Goal: Transaction & Acquisition: Obtain resource

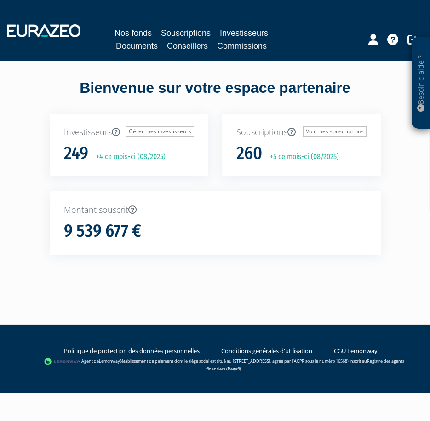
click at [34, 95] on div "Bienvenue sur votre espace partenaire Investisseurs Gérer mes investisseurs 249…" at bounding box center [215, 183] width 430 height 210
click at [288, 91] on div "Bienvenue sur votre espace partenaire" at bounding box center [215, 96] width 345 height 36
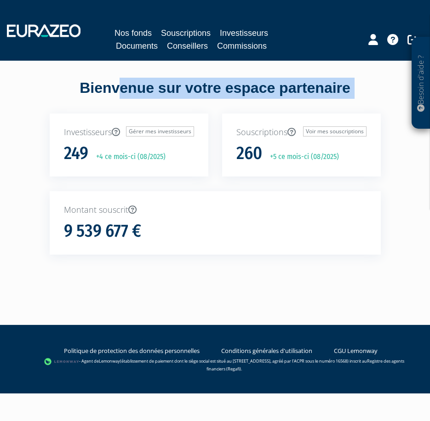
click at [288, 91] on div "Bienvenue sur votre espace partenaire" at bounding box center [215, 96] width 345 height 36
click at [39, 79] on div "Bienvenue sur votre espace partenaire Investisseurs Gérer mes investisseurs 249…" at bounding box center [215, 183] width 430 height 210
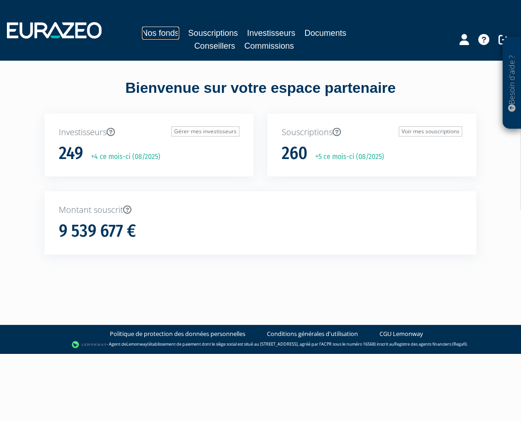
click at [162, 34] on link "Nos fonds" at bounding box center [160, 33] width 37 height 13
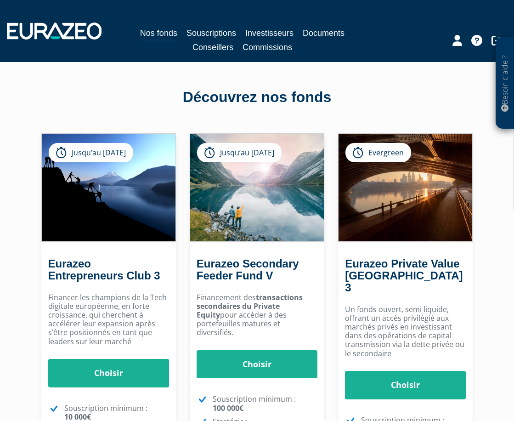
scroll to position [92, 0]
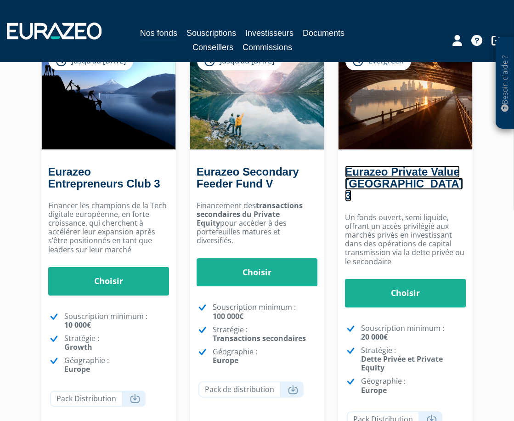
click at [397, 177] on link "Eurazeo Private Value [GEOGRAPHIC_DATA] 3" at bounding box center [404, 183] width 118 height 36
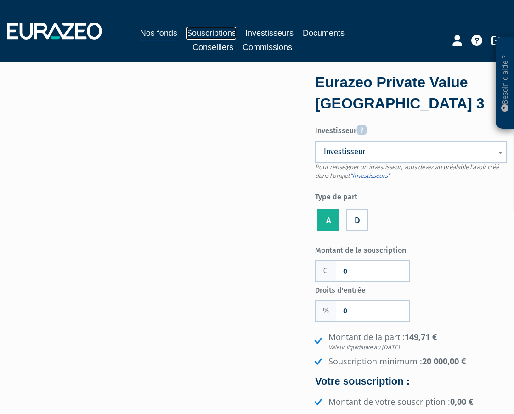
click at [204, 31] on link "Souscriptions" at bounding box center [212, 33] width 50 height 13
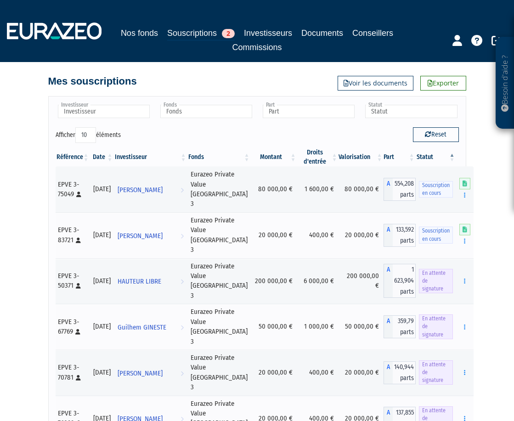
click at [103, 157] on th "Date" at bounding box center [102, 157] width 24 height 18
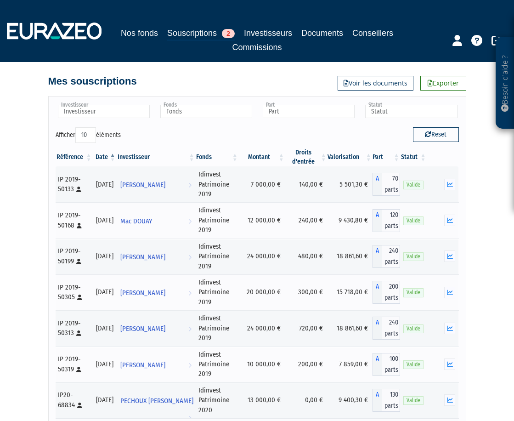
click at [30, 159] on div "Besoin d'aide ? × J'ai besoin d'aide Si vous avez une question à propos du fonc…" at bounding box center [257, 288] width 514 height 577
click at [452, 187] on icon "button" at bounding box center [450, 184] width 6 height 6
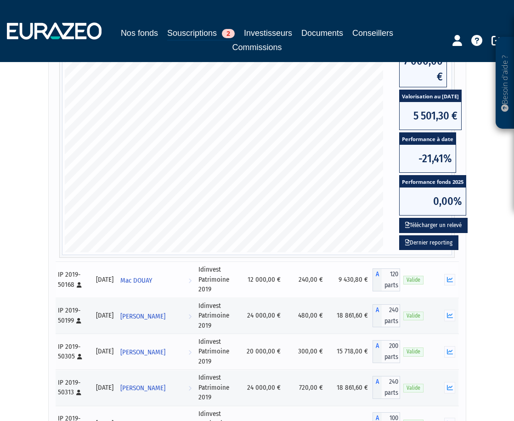
scroll to position [230, 0]
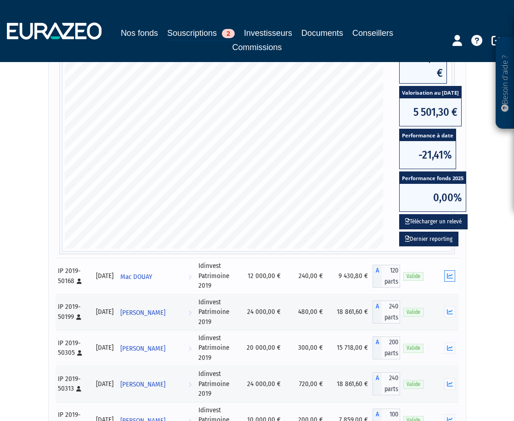
click at [447, 279] on icon "button" at bounding box center [450, 276] width 6 height 6
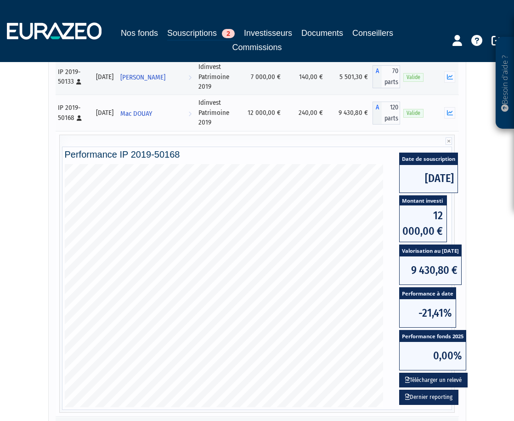
scroll to position [92, 0]
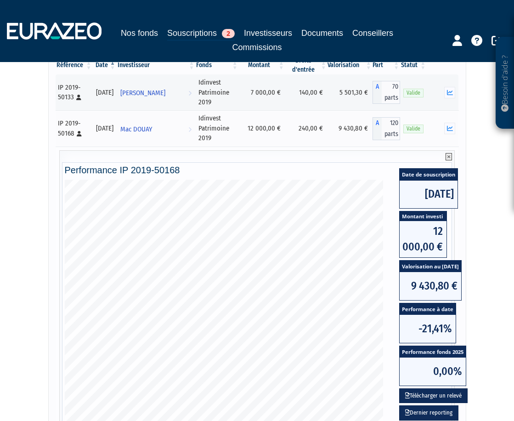
click at [450, 156] on icon at bounding box center [449, 156] width 6 height 7
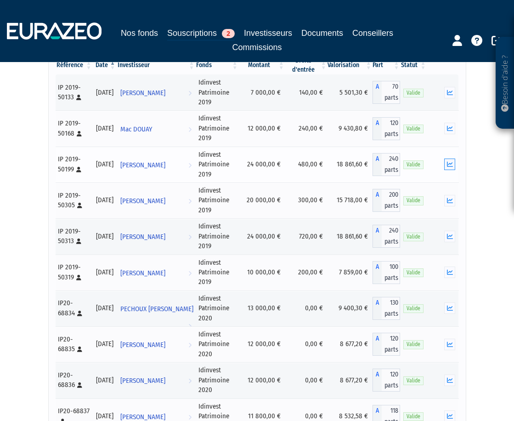
click at [451, 164] on icon "button" at bounding box center [450, 164] width 6 height 6
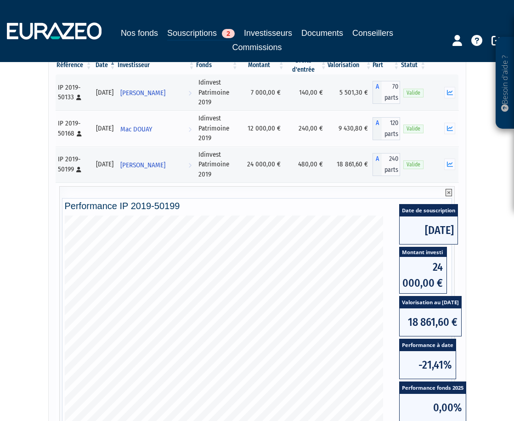
click at [447, 193] on icon at bounding box center [449, 192] width 6 height 7
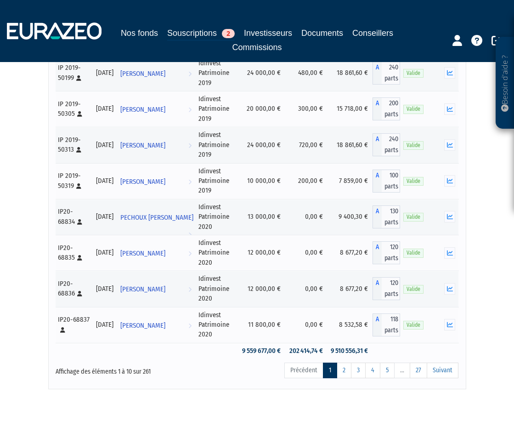
scroll to position [184, 0]
click at [449, 144] on icon "button" at bounding box center [450, 144] width 6 height 6
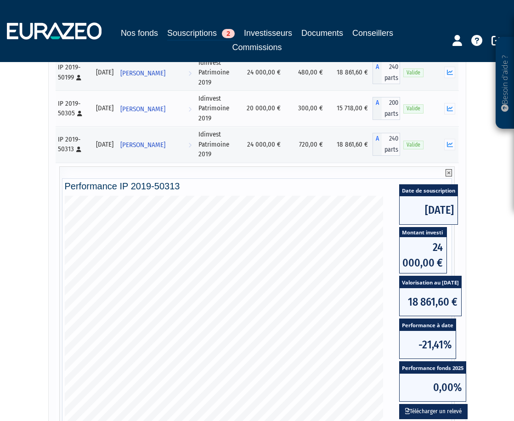
click at [448, 172] on icon at bounding box center [449, 172] width 6 height 7
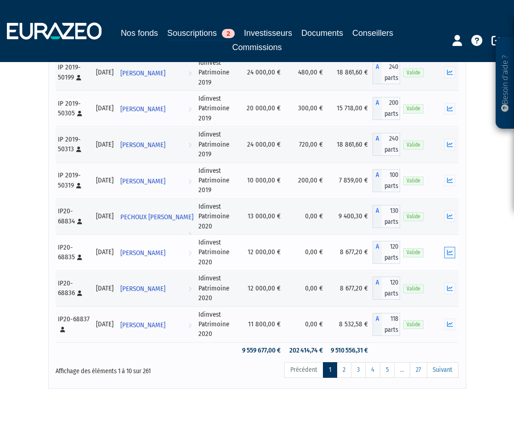
click at [447, 253] on icon "button" at bounding box center [450, 252] width 6 height 6
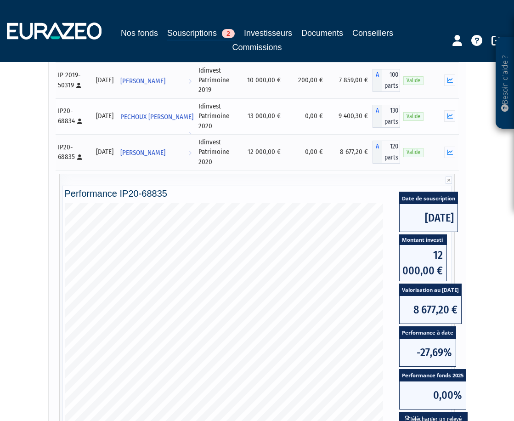
scroll to position [322, 0]
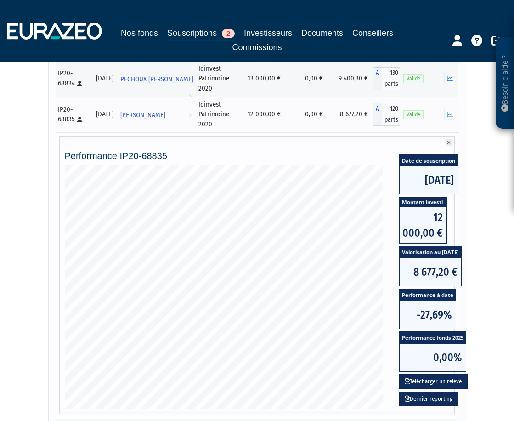
click at [450, 141] on icon at bounding box center [449, 142] width 6 height 7
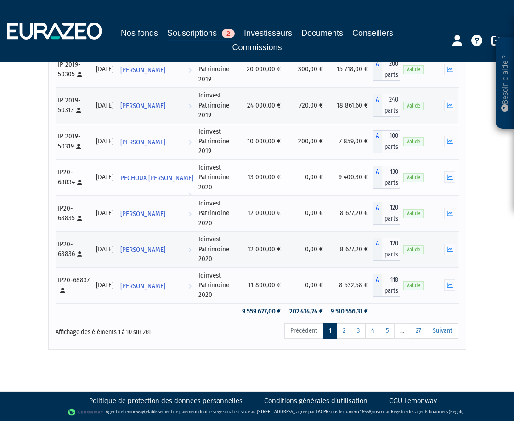
scroll to position [224, 0]
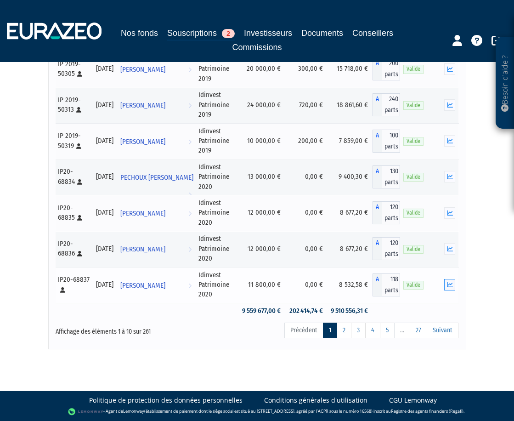
click at [451, 288] on icon "button" at bounding box center [450, 285] width 6 height 6
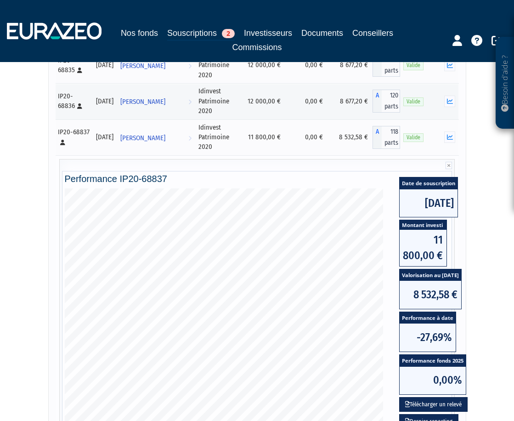
scroll to position [407, 0]
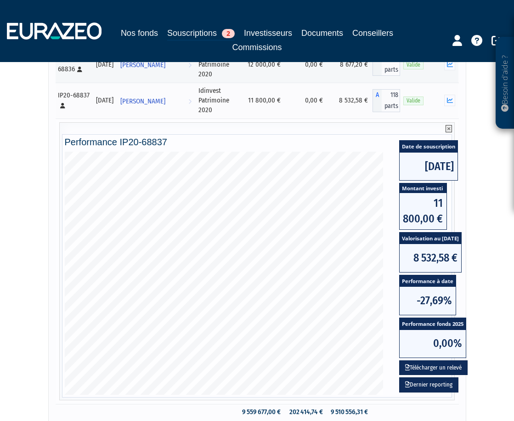
click at [451, 129] on icon at bounding box center [449, 128] width 6 height 7
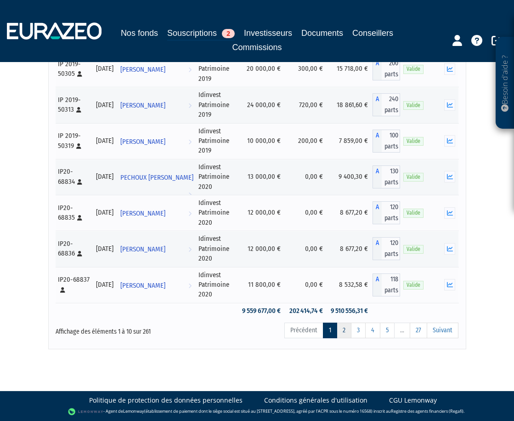
click at [346, 331] on link "2" at bounding box center [344, 331] width 15 height 16
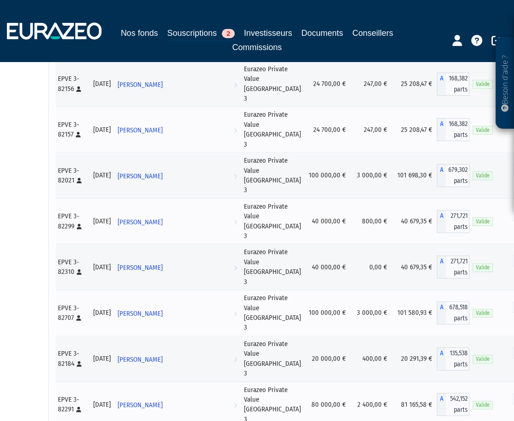
scroll to position [8809, 0]
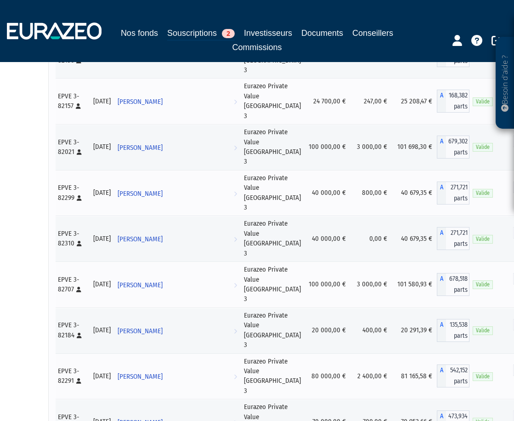
scroll to position [8855, 0]
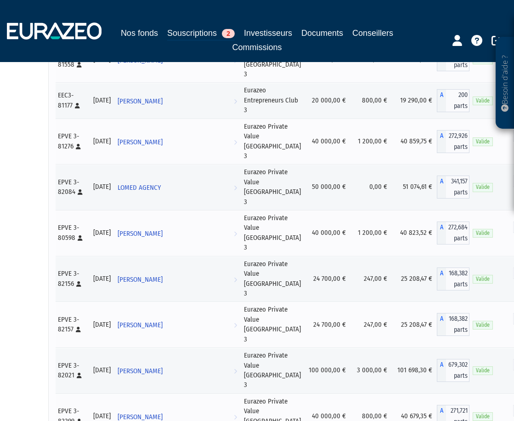
scroll to position [8625, 0]
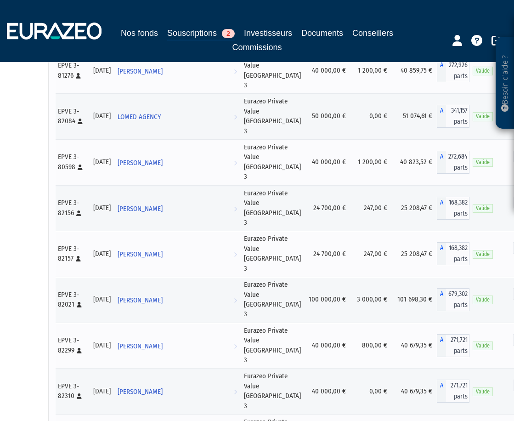
scroll to position [8717, 0]
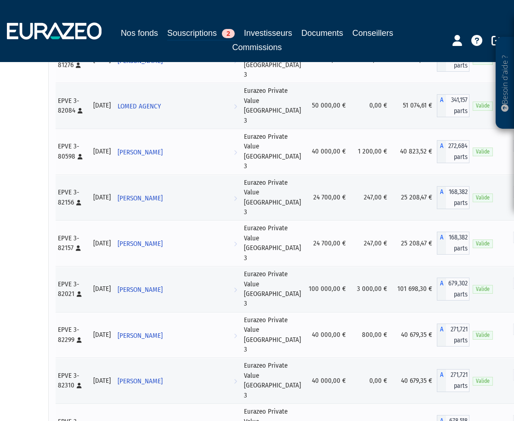
drag, startPoint x: 455, startPoint y: 302, endPoint x: 478, endPoint y: 302, distance: 23.0
drag, startPoint x: 478, startPoint y: 302, endPoint x: 475, endPoint y: 313, distance: 11.4
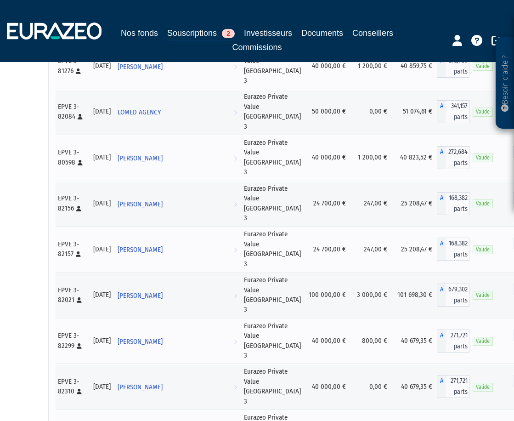
scroll to position [8671, 0]
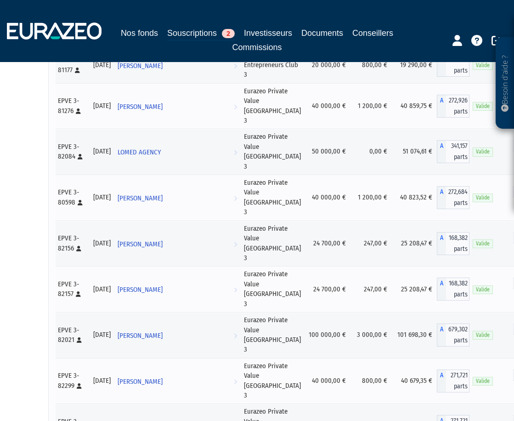
drag, startPoint x: 95, startPoint y: 146, endPoint x: 123, endPoint y: 143, distance: 27.7
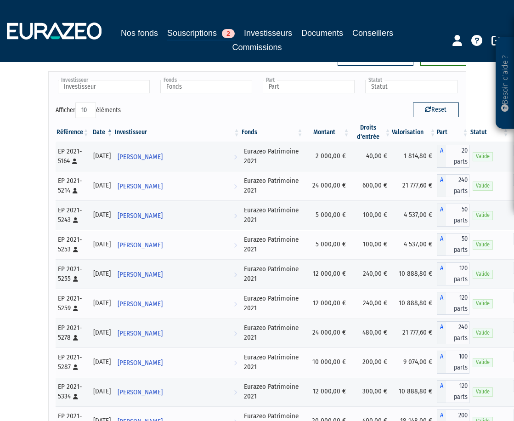
scroll to position [0, 0]
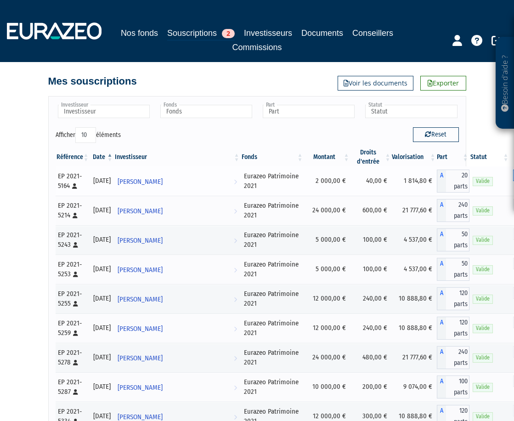
click at [514, 178] on icon "button" at bounding box center [519, 175] width 6 height 6
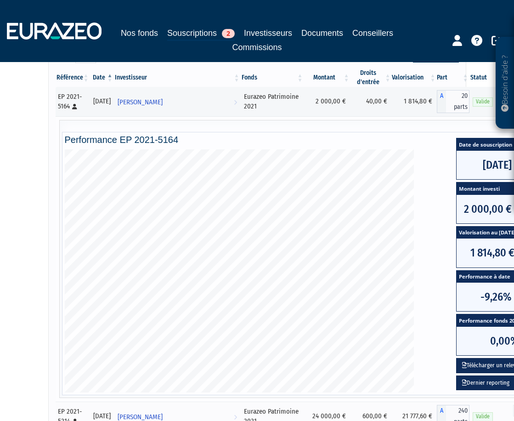
scroll to position [92, 0]
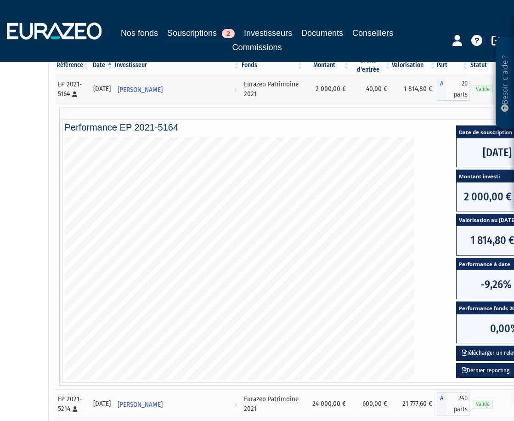
click at [514, 118] on icon at bounding box center [518, 113] width 6 height 7
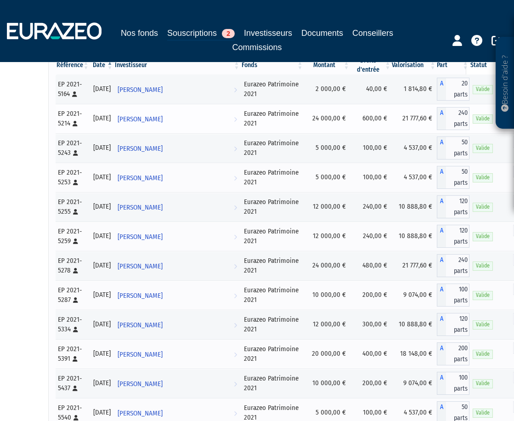
click at [514, 116] on icon "button" at bounding box center [519, 113] width 6 height 6
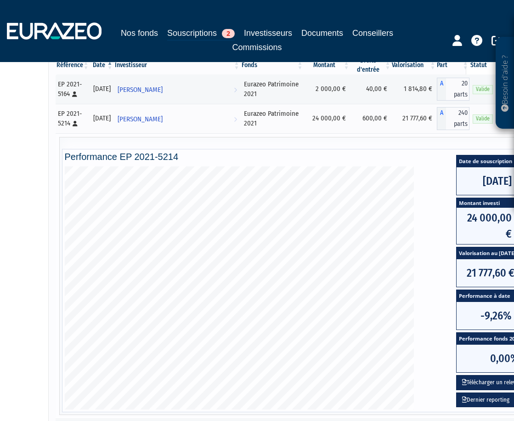
click at [514, 147] on icon at bounding box center [518, 143] width 6 height 7
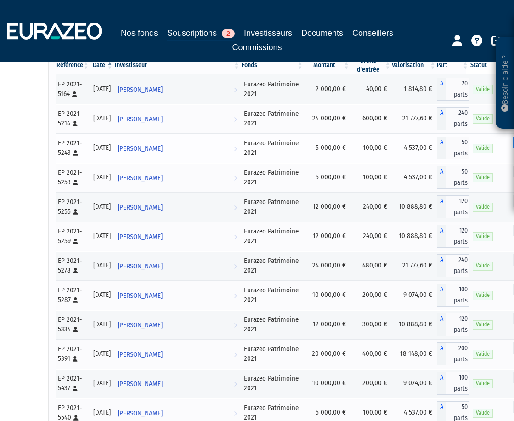
click at [514, 145] on icon "button" at bounding box center [519, 142] width 6 height 6
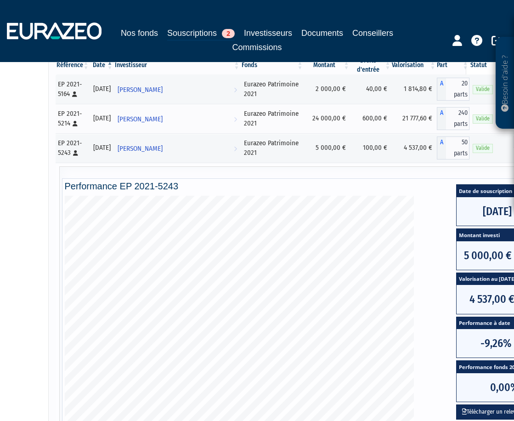
click at [514, 176] on icon at bounding box center [518, 172] width 6 height 7
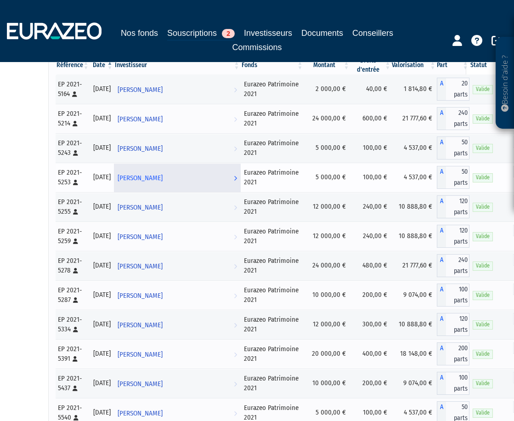
click at [153, 187] on span "[PERSON_NAME]" at bounding box center [140, 178] width 45 height 17
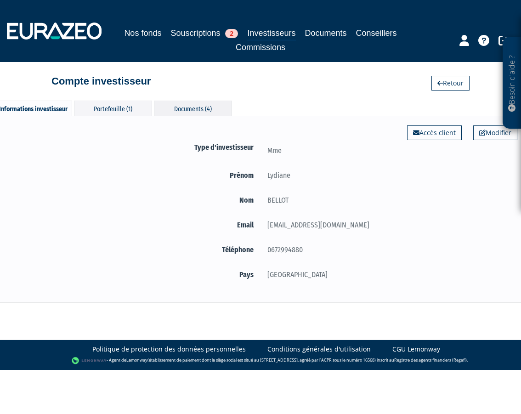
click at [192, 109] on div "Documents (4)" at bounding box center [193, 108] width 78 height 15
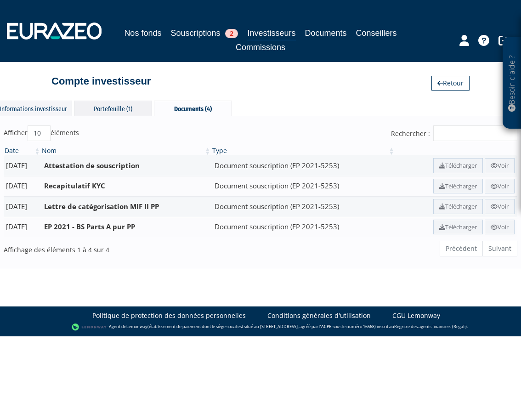
click at [127, 107] on div "Portefeuille (1)" at bounding box center [113, 108] width 78 height 15
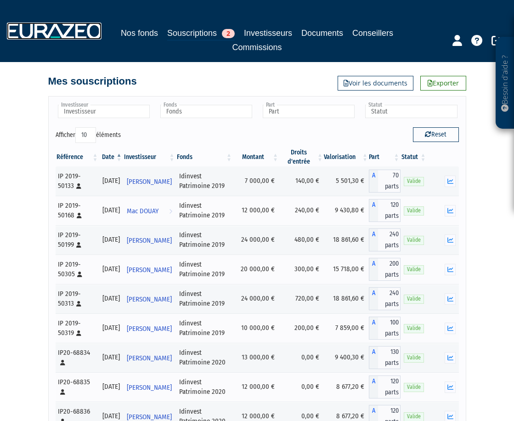
click at [35, 26] on img at bounding box center [54, 31] width 95 height 17
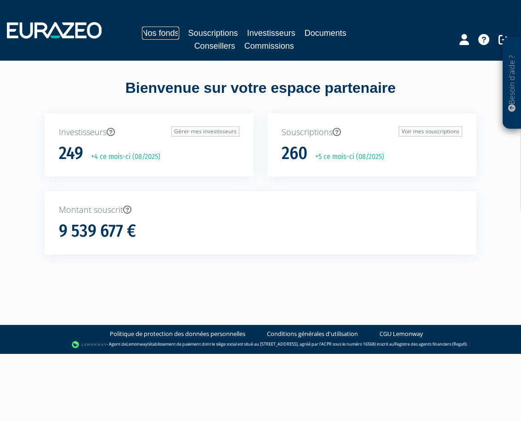
click at [159, 31] on link "Nos fonds" at bounding box center [160, 33] width 37 height 13
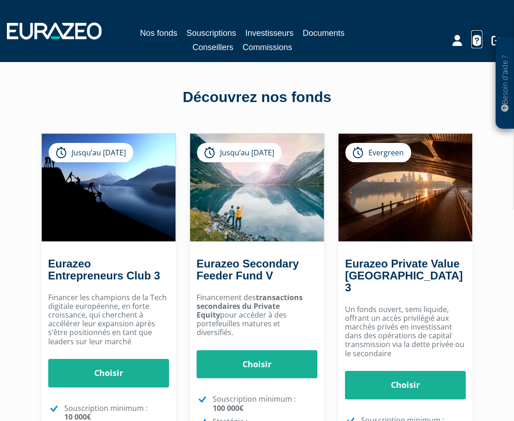
click at [475, 41] on icon at bounding box center [476, 40] width 11 height 11
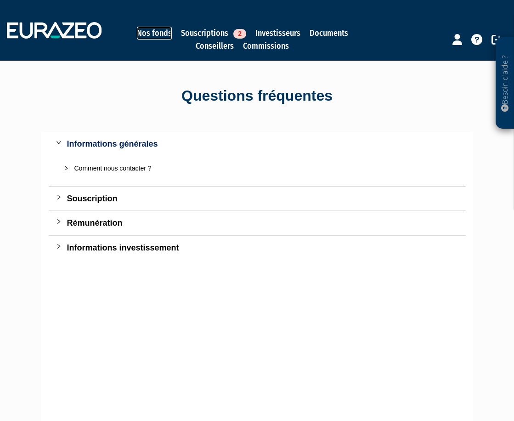
click at [149, 29] on link "Nos fonds" at bounding box center [154, 33] width 35 height 13
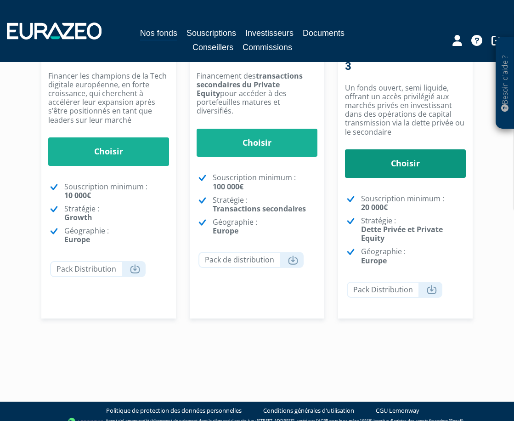
scroll to position [222, 0]
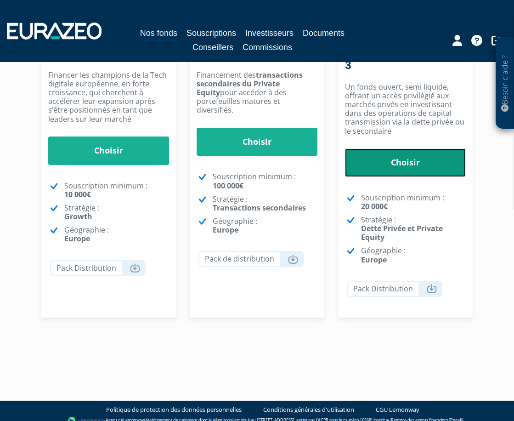
click at [393, 155] on link "Choisir" at bounding box center [405, 162] width 121 height 28
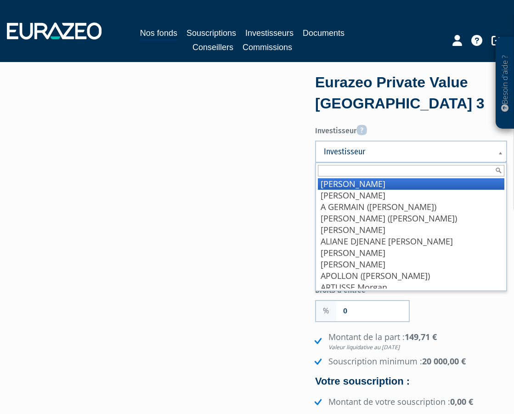
click at [355, 155] on span "Investisseur" at bounding box center [405, 151] width 163 height 11
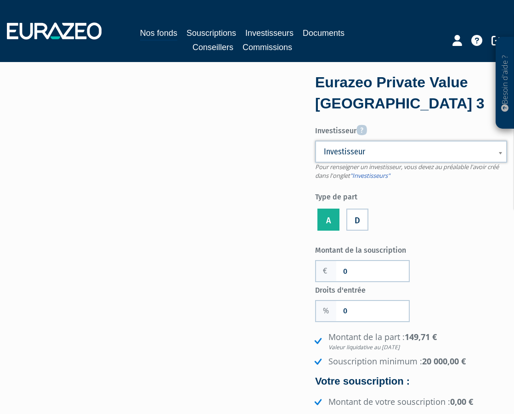
click at [355, 155] on span "Investisseur" at bounding box center [405, 151] width 163 height 11
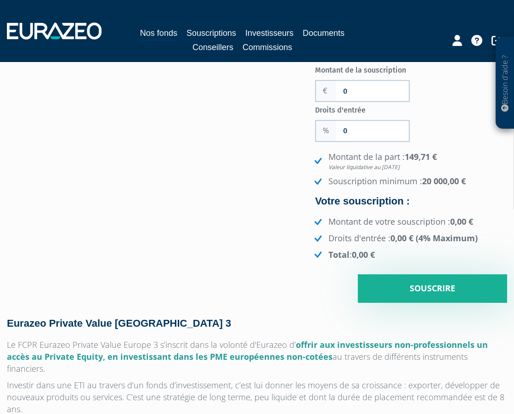
scroll to position [184, 0]
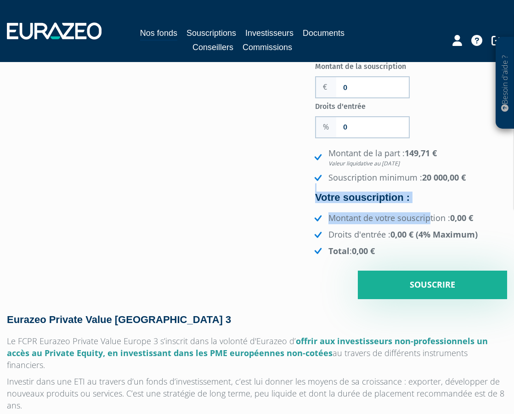
drag, startPoint x: 358, startPoint y: 185, endPoint x: 396, endPoint y: 238, distance: 64.5
click at [396, 238] on div "Montant de la part : 149,71 € Valeur liquidative au 14/08/2025 Souscription min…" at bounding box center [411, 201] width 192 height 109
drag, startPoint x: 396, startPoint y: 238, endPoint x: 193, endPoint y: 234, distance: 202.6
click at [193, 234] on div "Eurazeo Private Value Europe 3 Investisseur Pour renseigner un investisseur, vo…" at bounding box center [257, 95] width 514 height 407
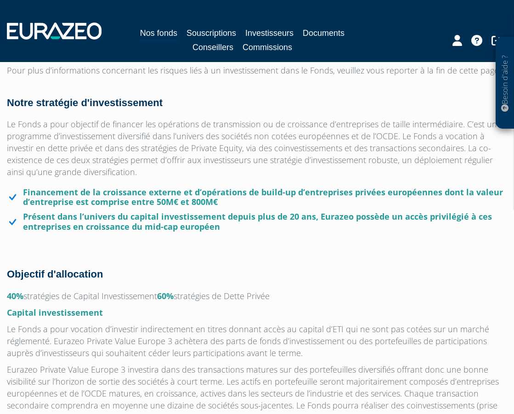
scroll to position [643, 0]
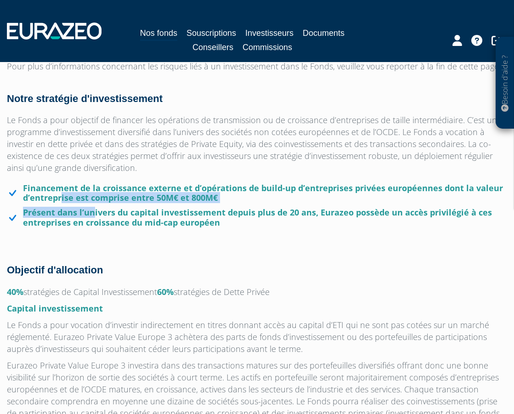
drag, startPoint x: 60, startPoint y: 185, endPoint x: 141, endPoint y: 205, distance: 84.2
click at [141, 205] on ul "Financement de la croissance externe et d’opérations de build-up d’entreprises …" at bounding box center [257, 205] width 500 height 44
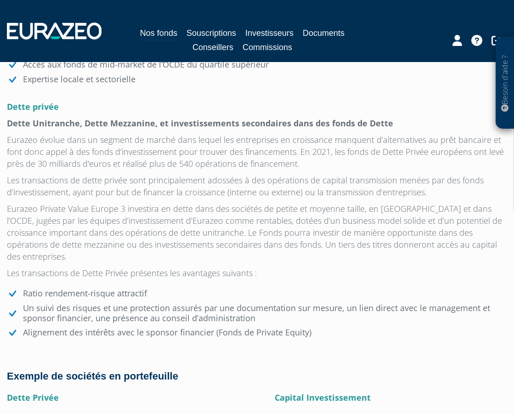
scroll to position [1194, 0]
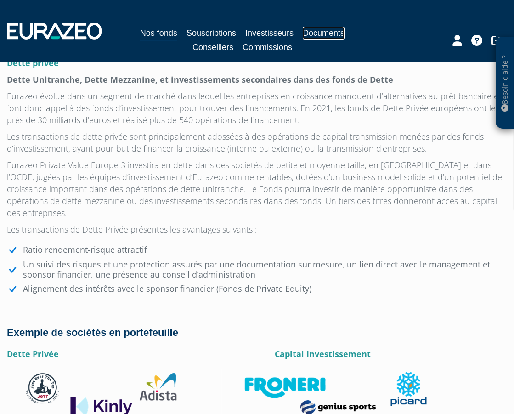
click at [312, 31] on link "Documents" at bounding box center [324, 33] width 42 height 13
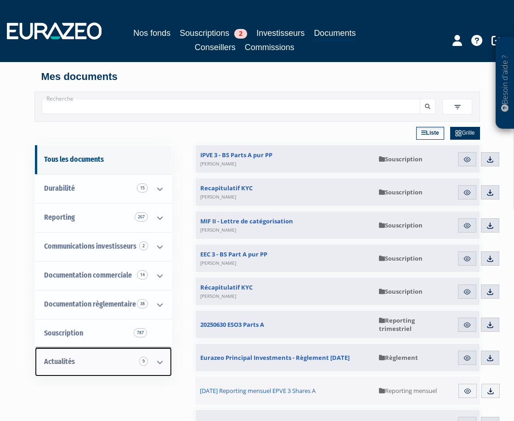
click at [155, 358] on icon at bounding box center [160, 362] width 24 height 28
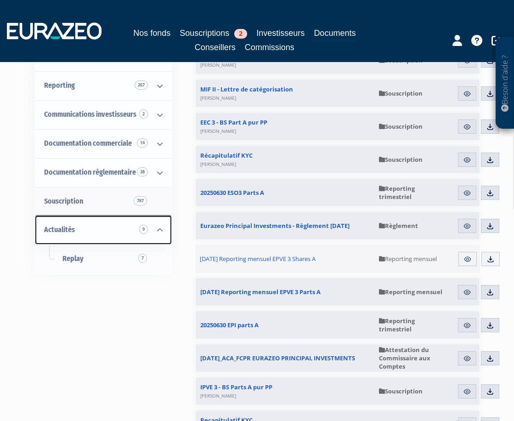
scroll to position [138, 0]
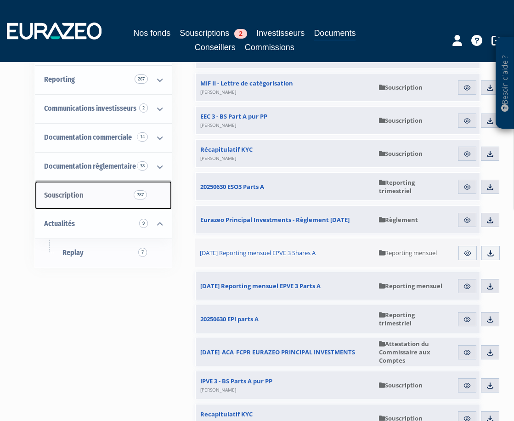
click at [75, 189] on link "Souscription 787" at bounding box center [103, 195] width 137 height 29
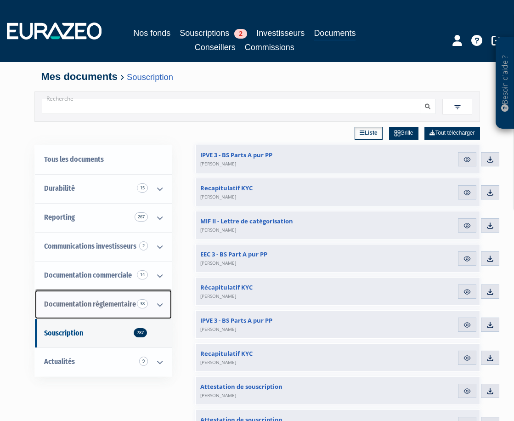
click at [162, 300] on icon at bounding box center [160, 304] width 24 height 28
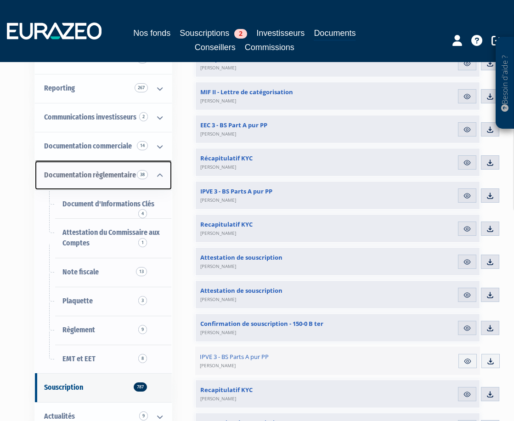
scroll to position [138, 0]
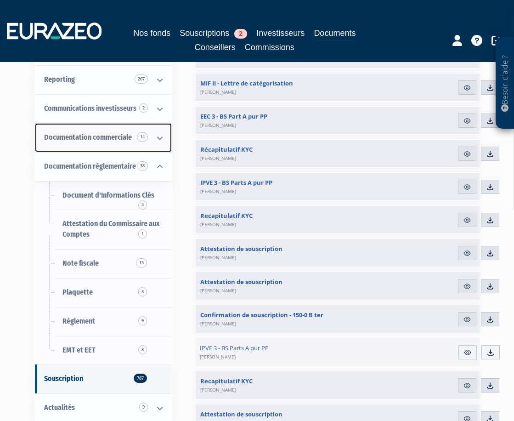
click at [161, 136] on icon at bounding box center [160, 138] width 24 height 28
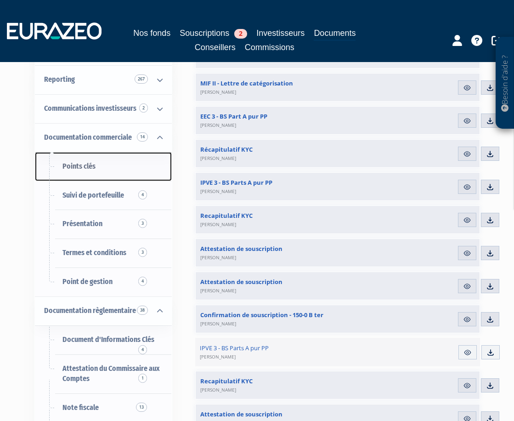
click at [86, 165] on span "Points clés" at bounding box center [78, 166] width 33 height 9
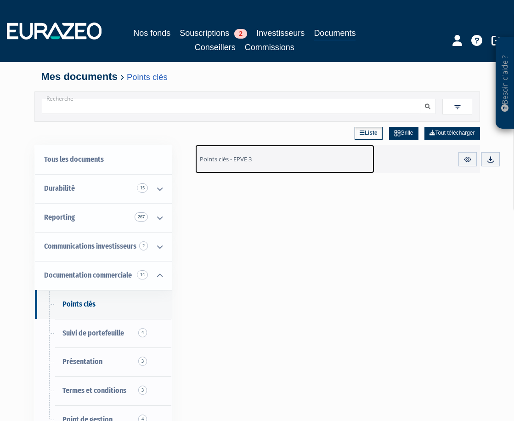
click at [218, 159] on span "Points clés - EPVE 3" at bounding box center [226, 159] width 52 height 8
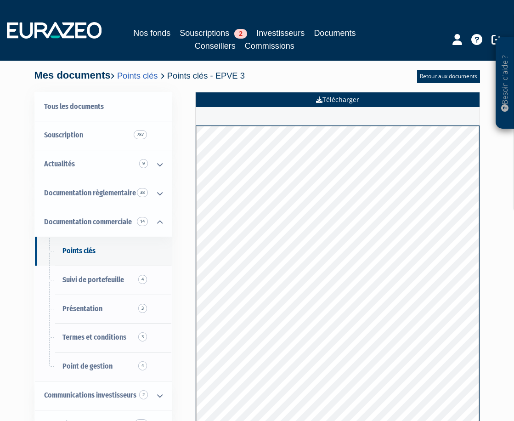
click at [354, 98] on link "Télécharger" at bounding box center [338, 99] width 284 height 15
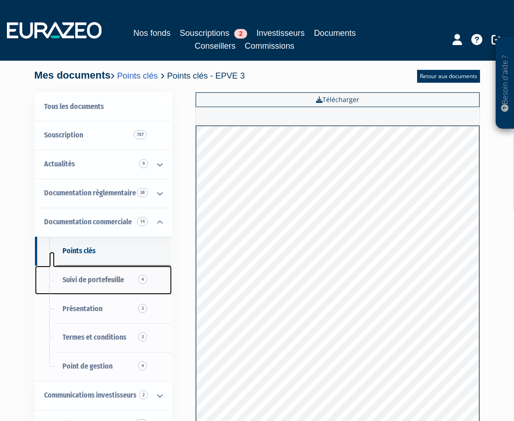
click at [87, 275] on span "Suivi de portefeuille 4" at bounding box center [93, 279] width 62 height 9
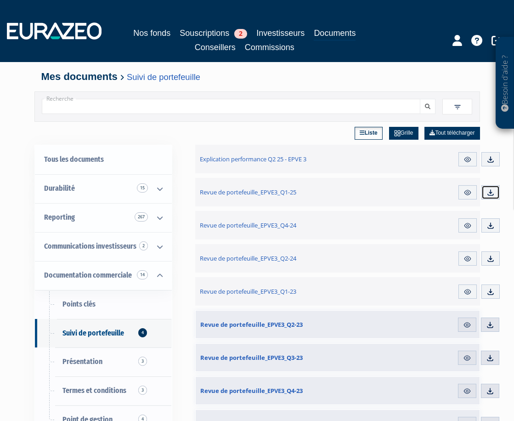
click at [491, 191] on img at bounding box center [491, 192] width 8 height 8
